Goal: Task Accomplishment & Management: Manage account settings

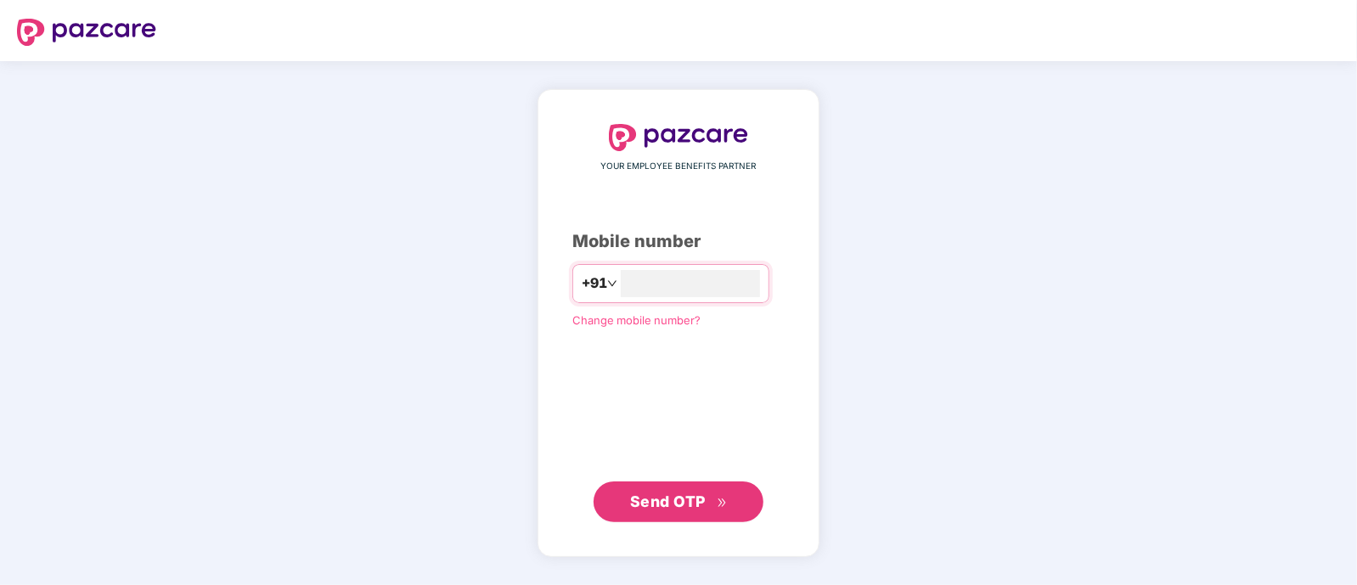
type input "**********"
click at [678, 511] on span "Send OTP" at bounding box center [679, 501] width 98 height 24
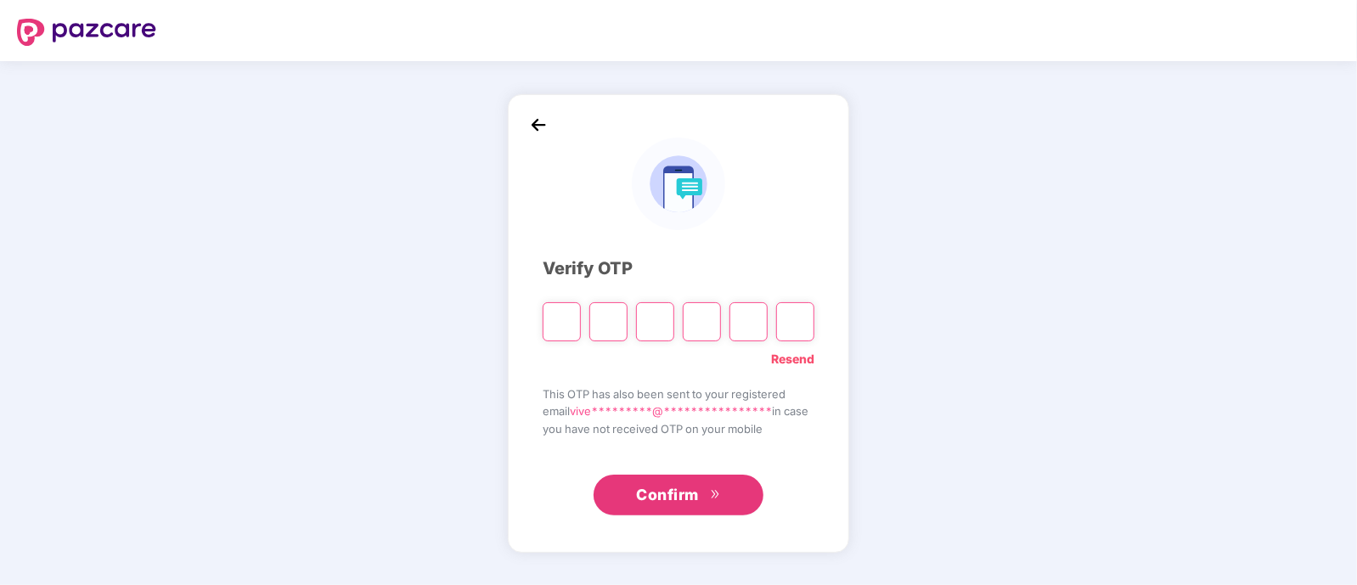
type input "*"
click at [700, 315] on input "Digit 4" at bounding box center [702, 321] width 38 height 39
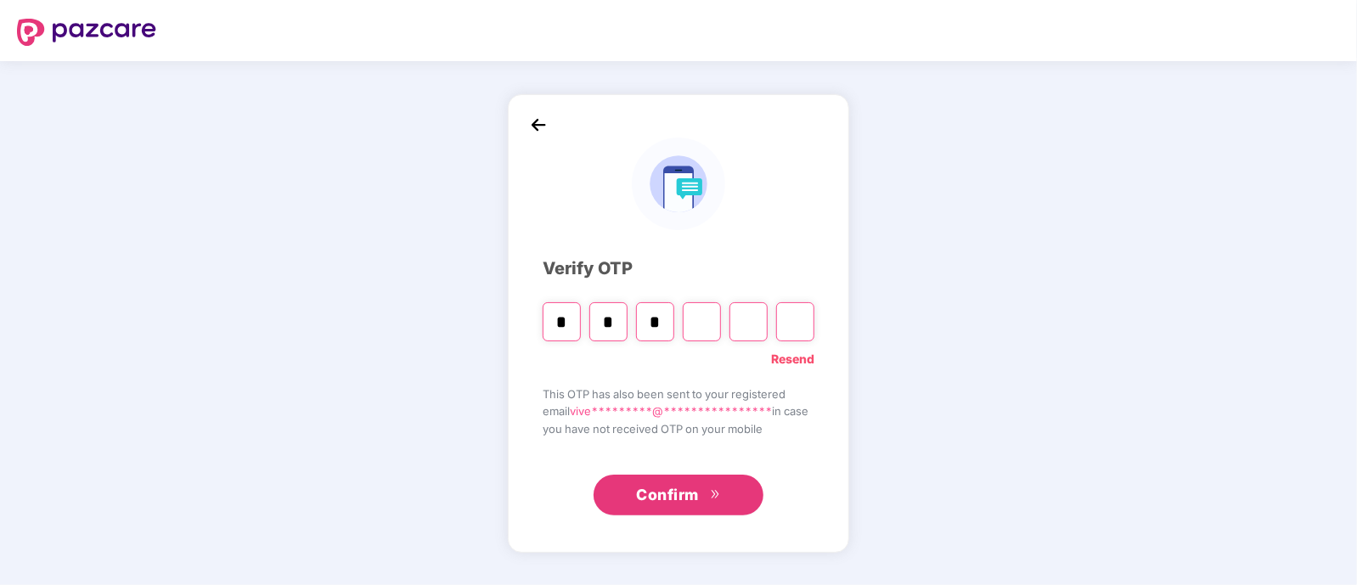
type input "*"
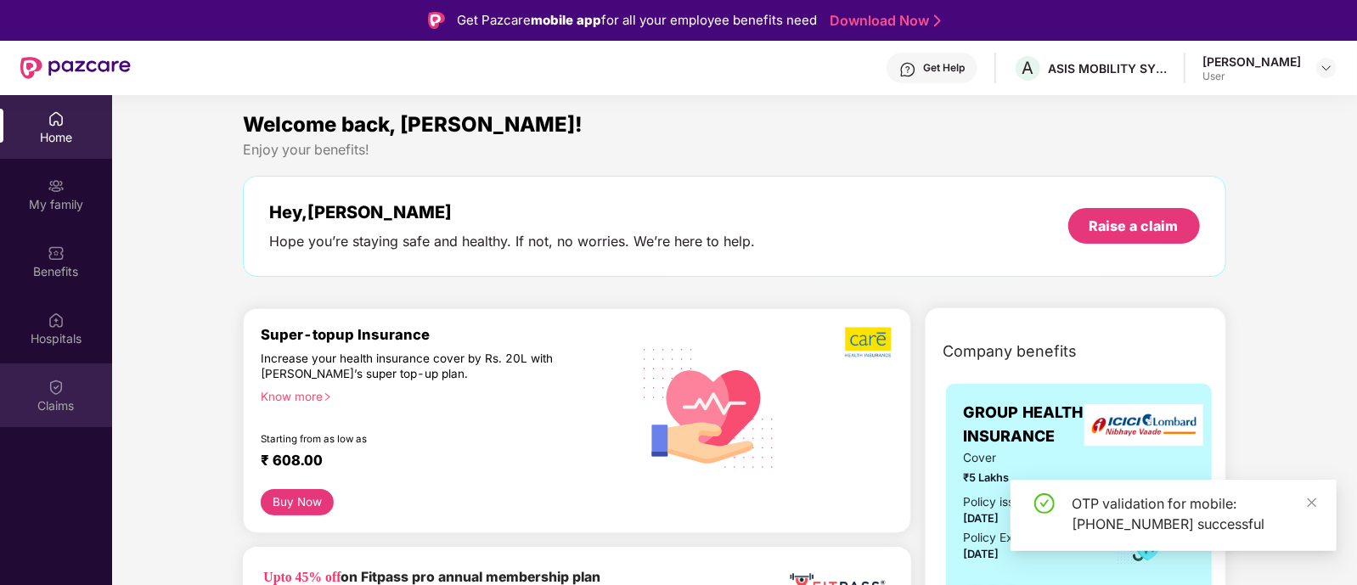
click at [54, 415] on div "Claims" at bounding box center [56, 396] width 112 height 64
